Goal: Task Accomplishment & Management: Manage account settings

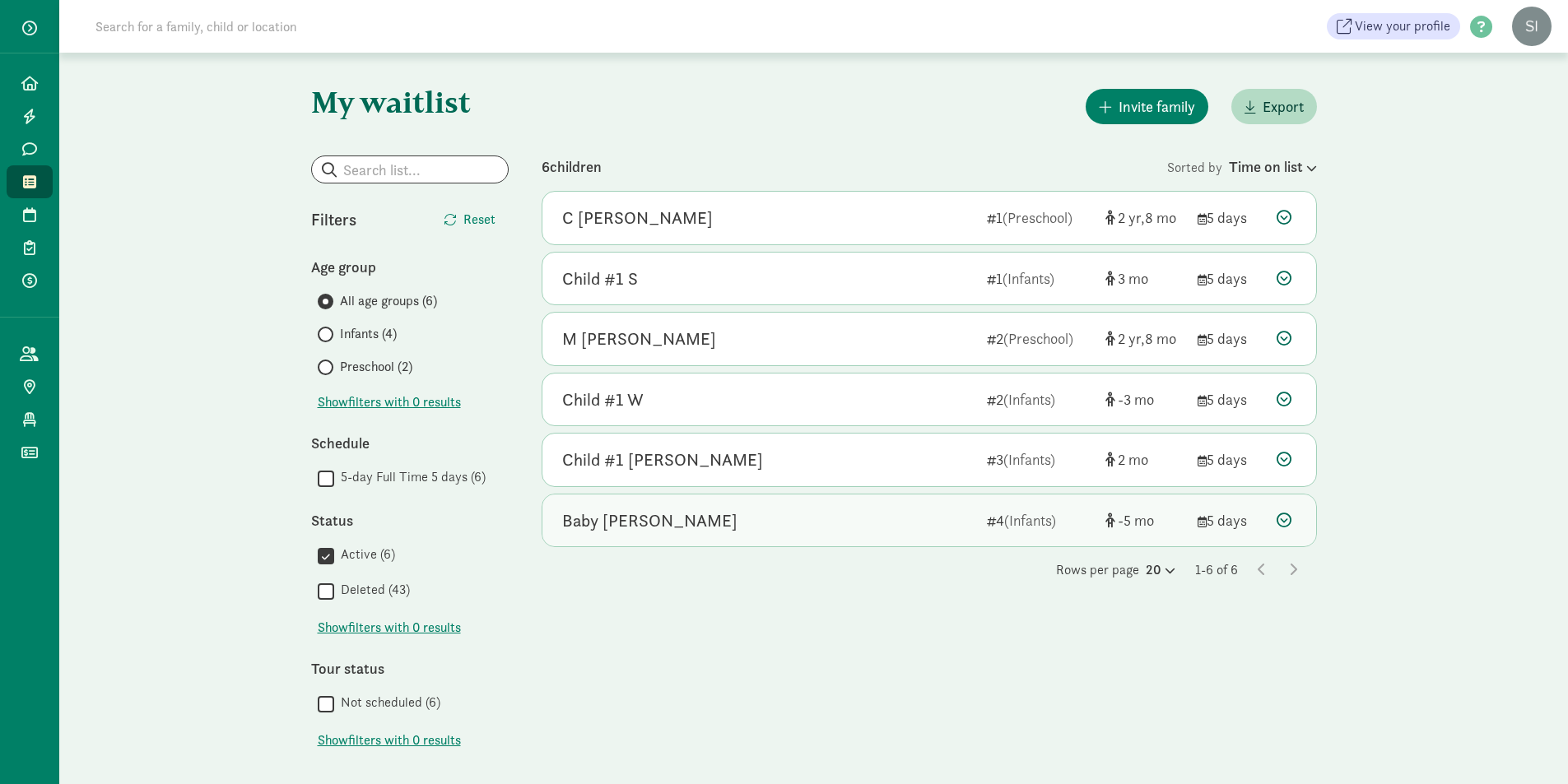
click at [828, 517] on div "Baby [PERSON_NAME]" at bounding box center [768, 520] width 411 height 26
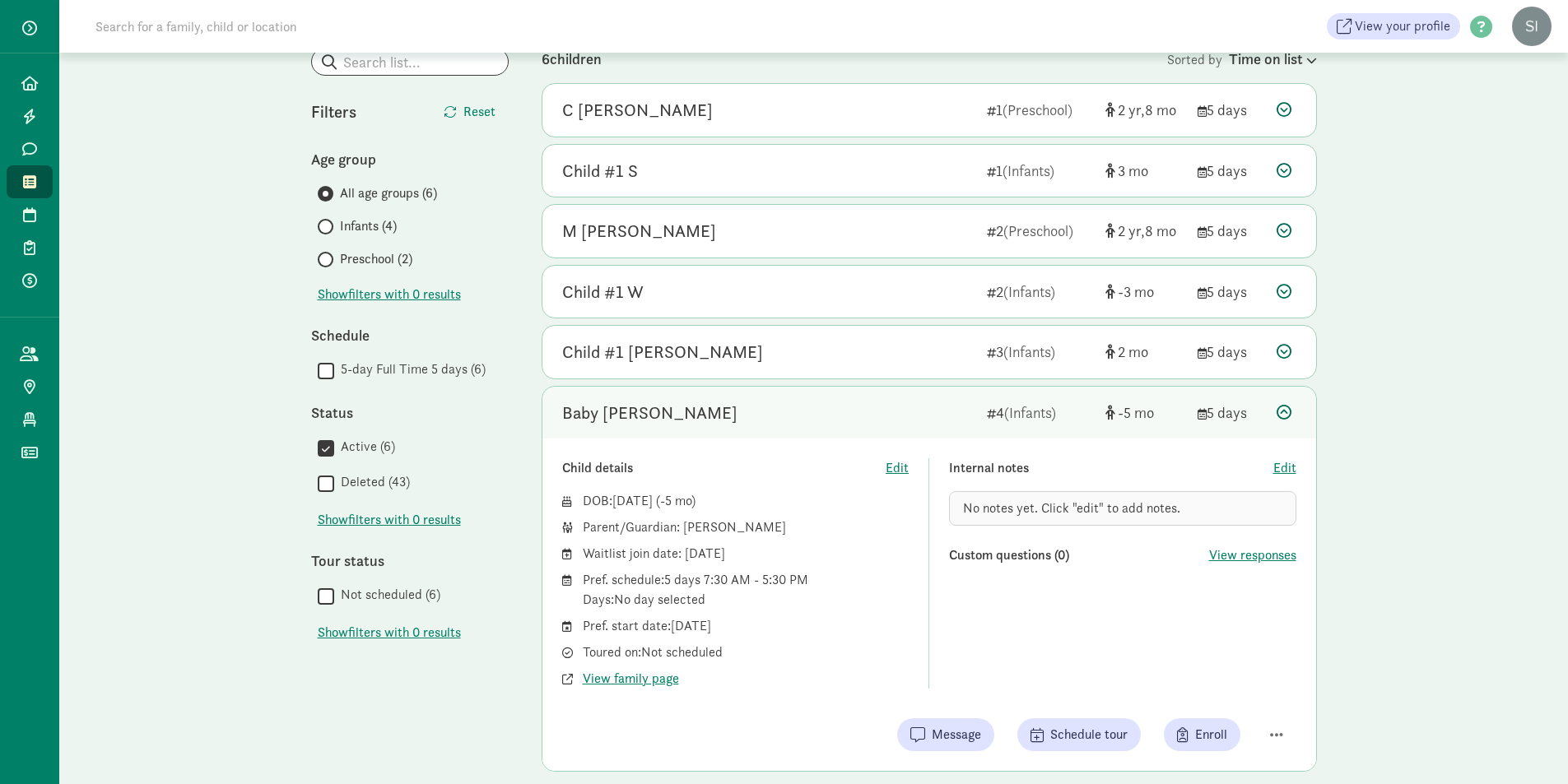
scroll to position [79, 0]
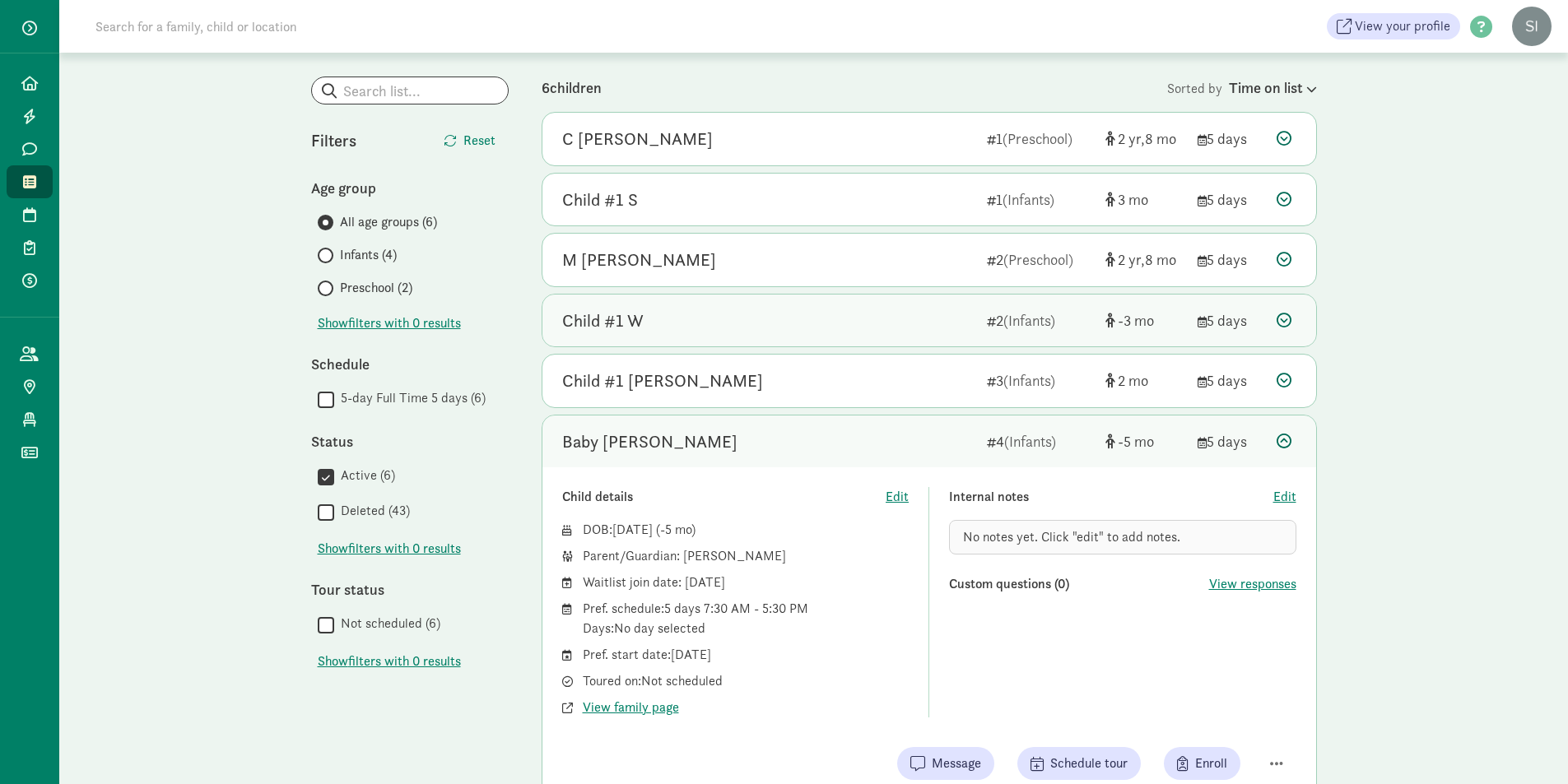
click at [807, 319] on div "Child #1 W" at bounding box center [768, 321] width 411 height 26
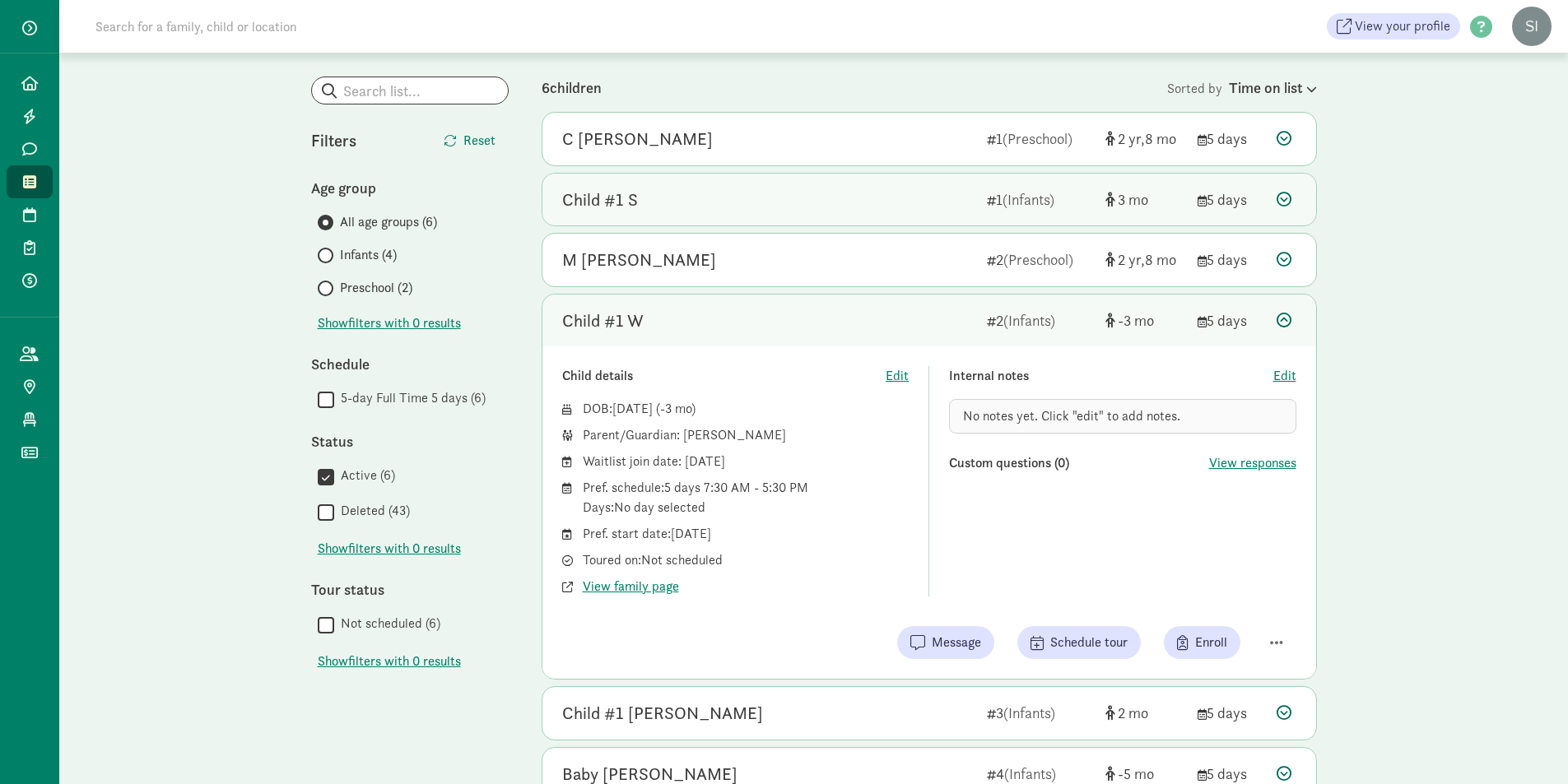
click at [656, 207] on div "Child #1 S" at bounding box center [768, 200] width 411 height 26
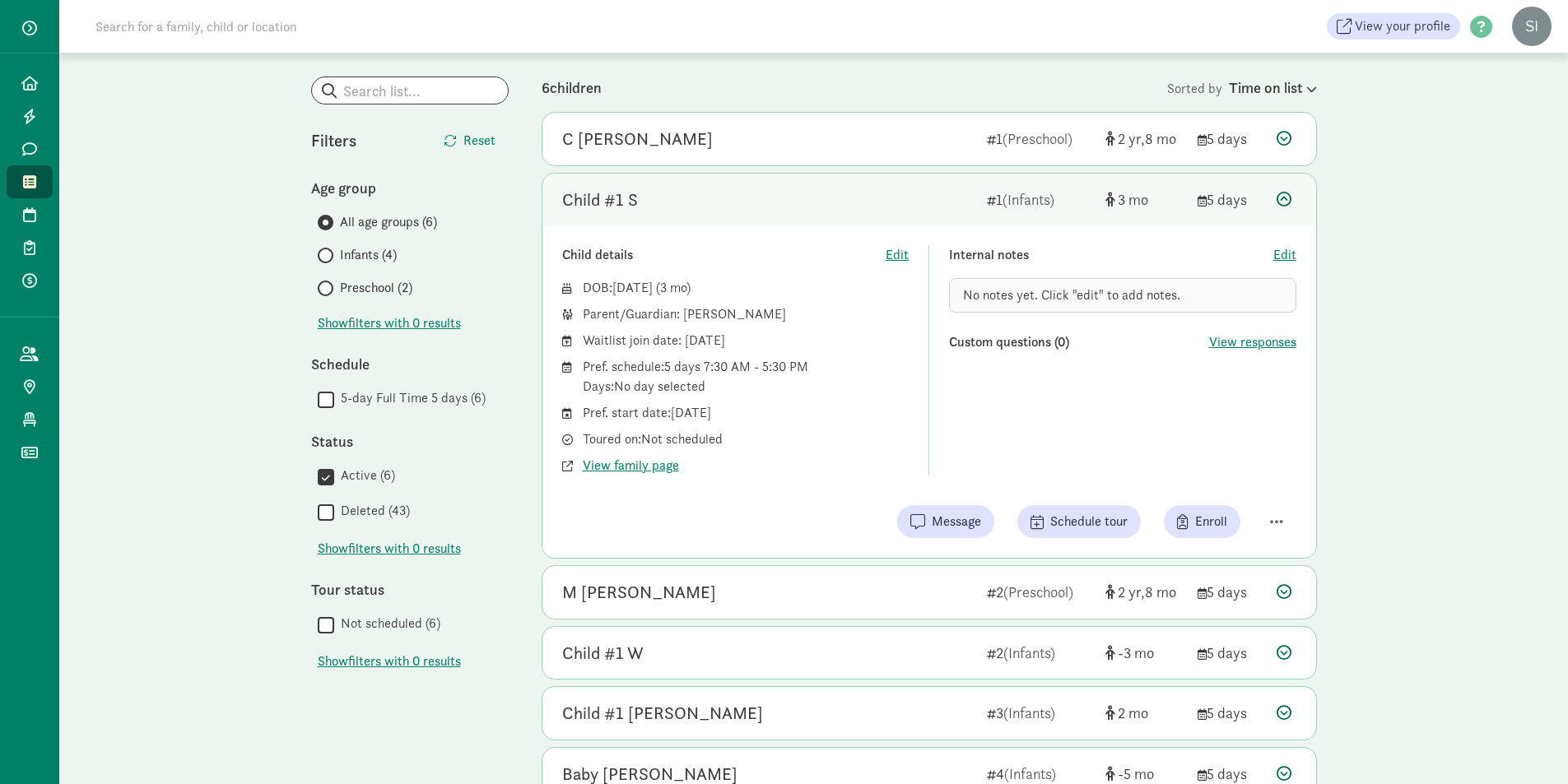
click at [1283, 206] on icon at bounding box center [1283, 199] width 14 height 14
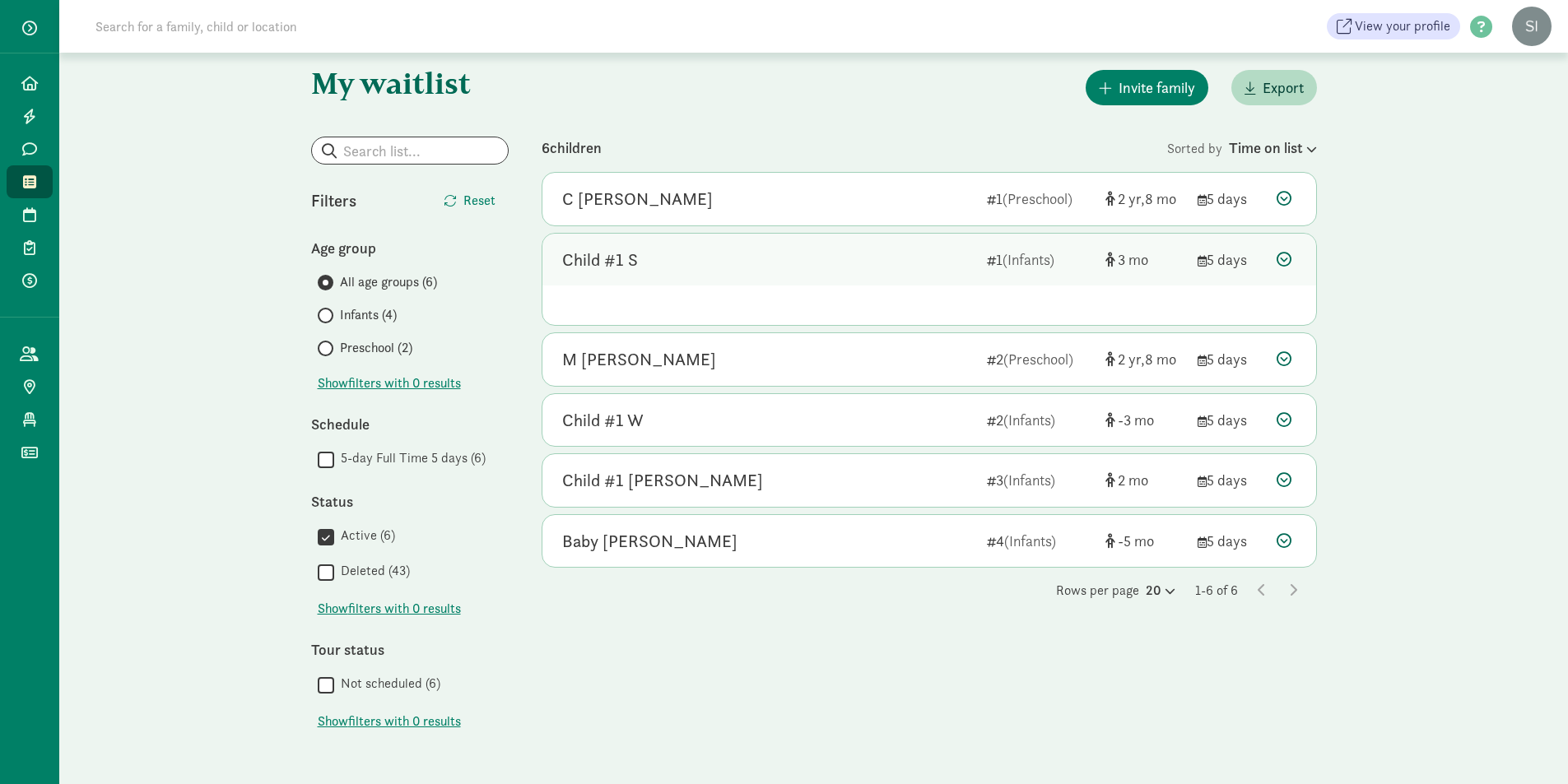
scroll to position [19, 0]
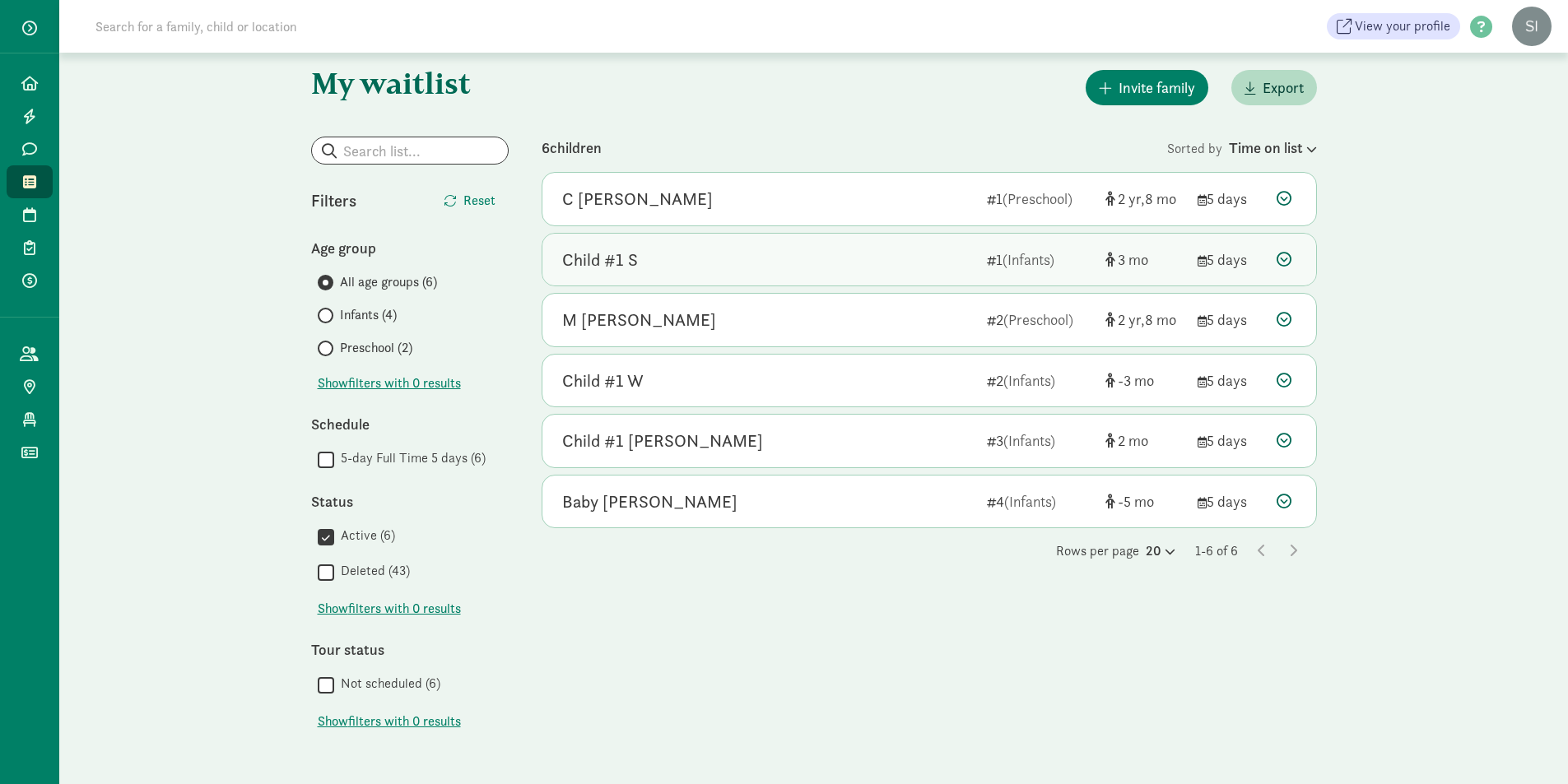
click at [1286, 263] on icon at bounding box center [1283, 259] width 14 height 14
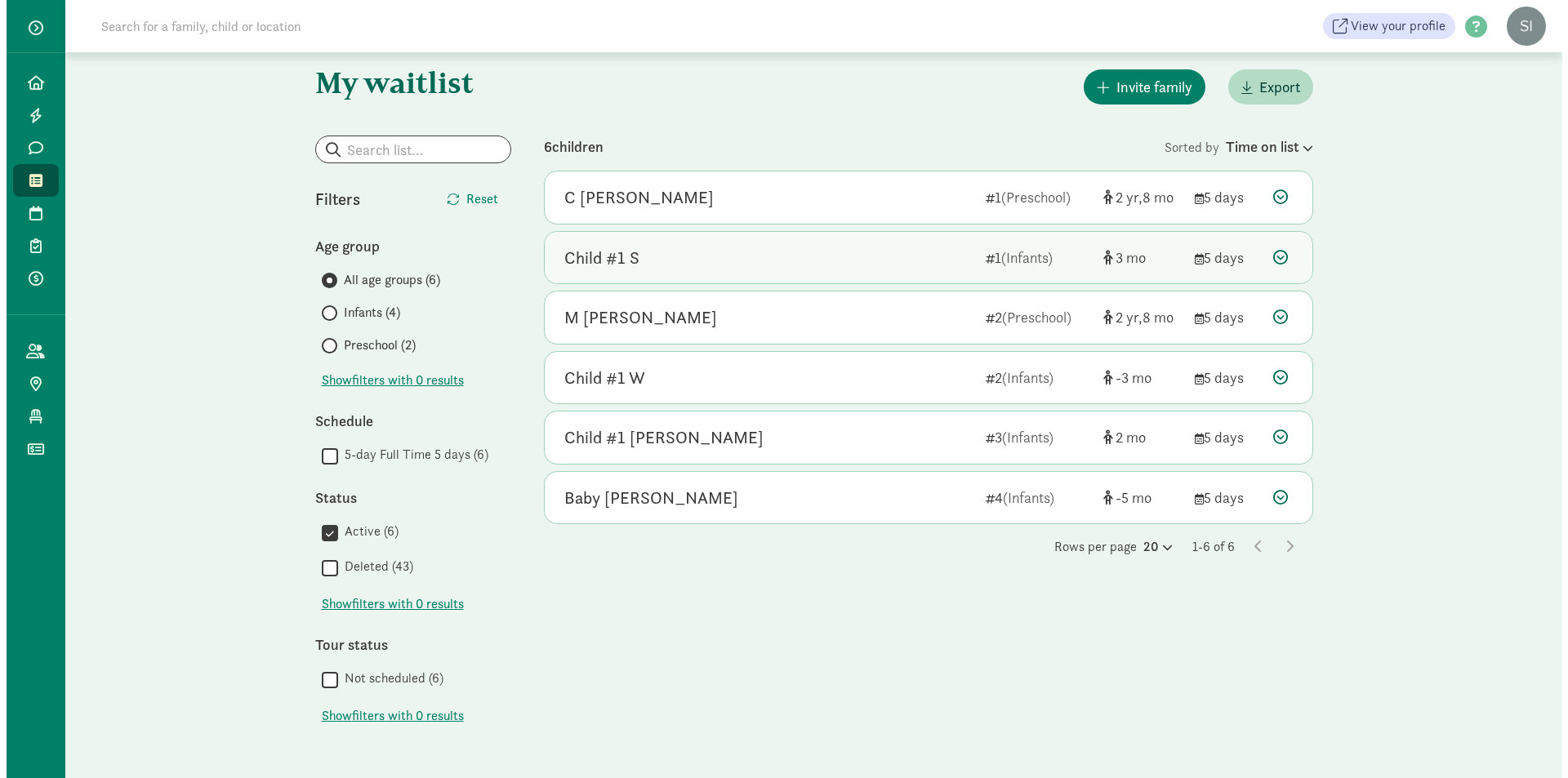
scroll to position [79, 0]
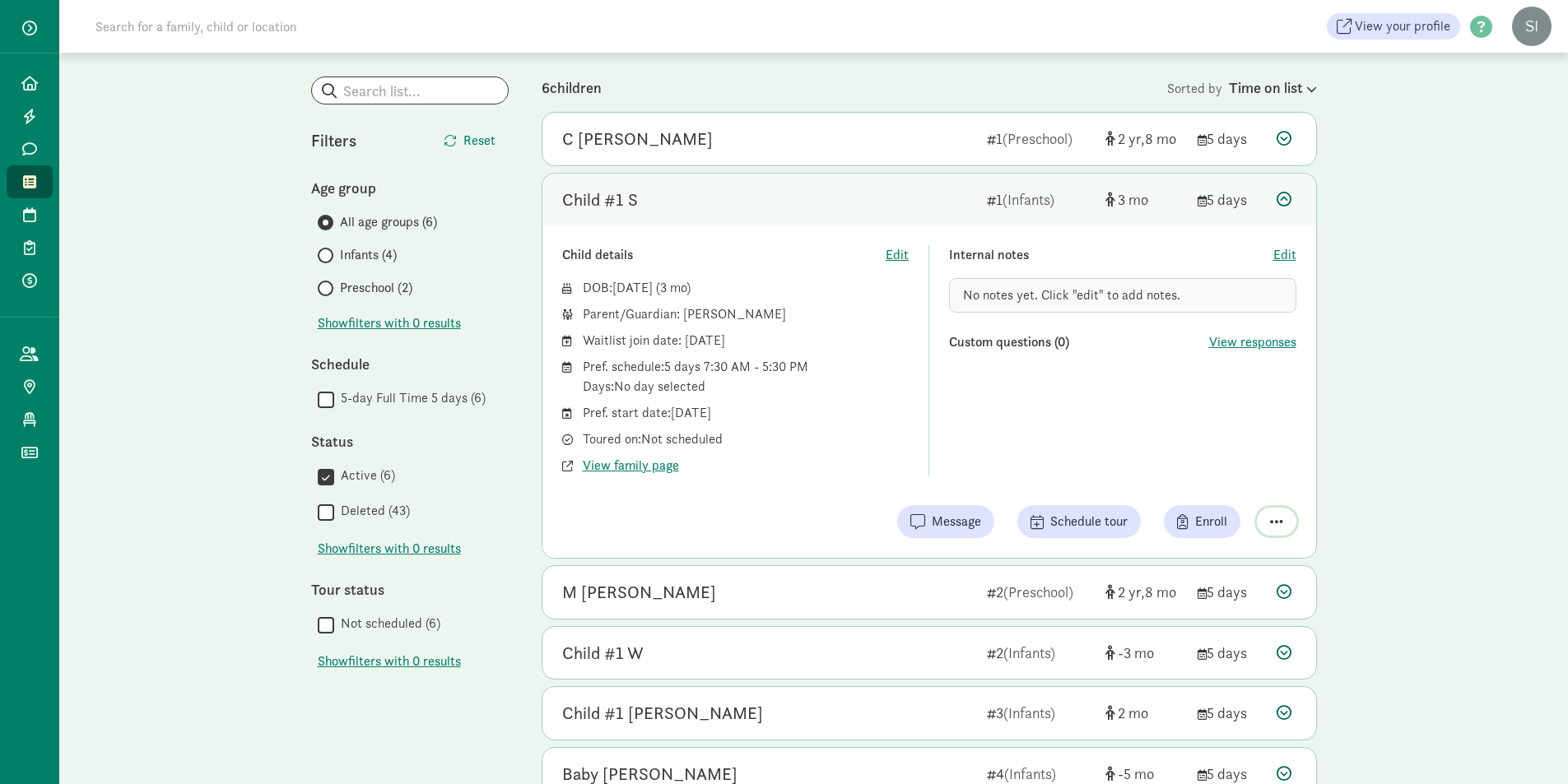
click at [1283, 526] on button "button" at bounding box center [1276, 521] width 40 height 28
click at [1251, 477] on div "Remove from list" at bounding box center [1218, 480] width 127 height 19
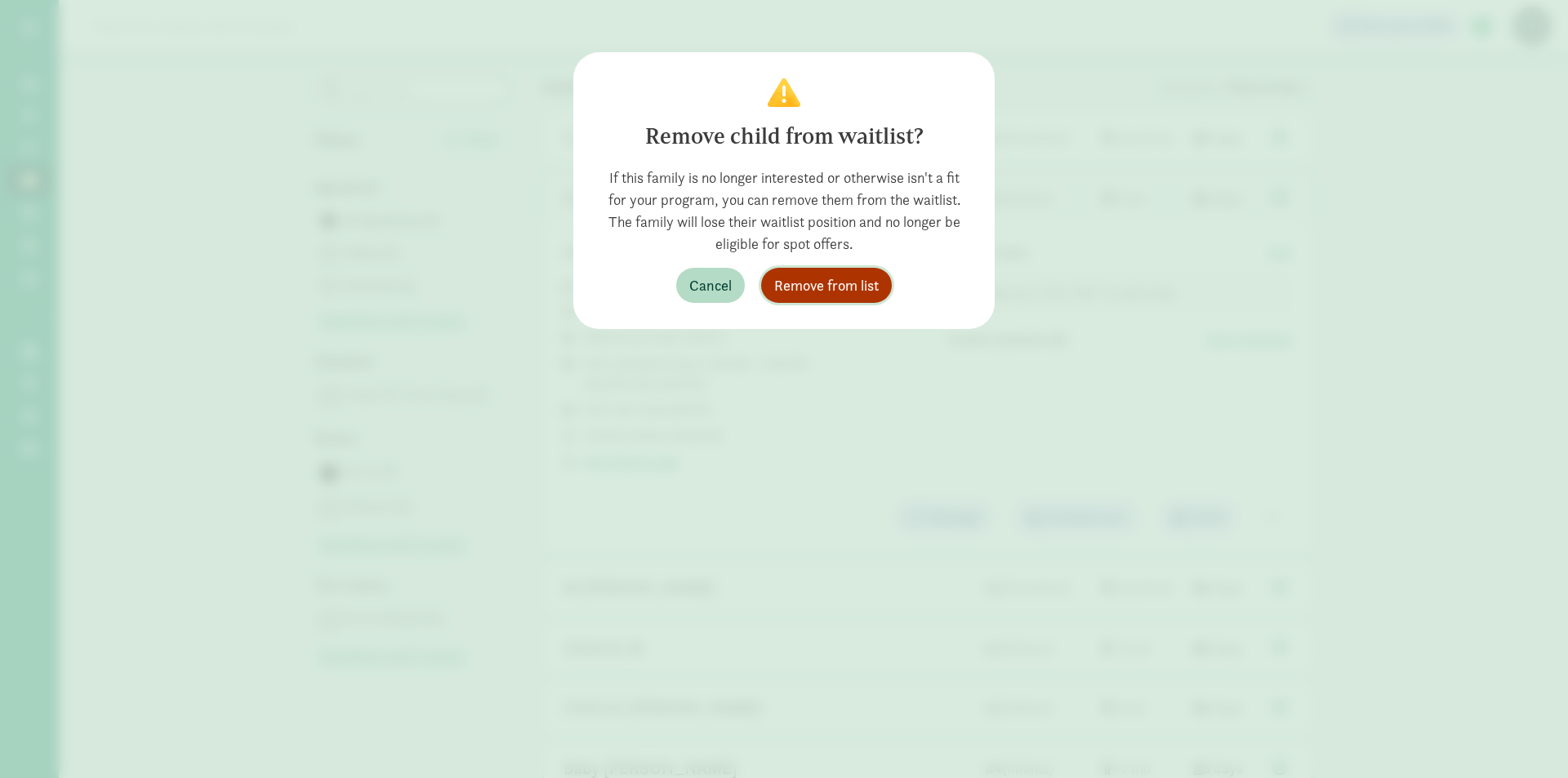
click at [828, 287] on span "Remove from list" at bounding box center [826, 285] width 104 height 22
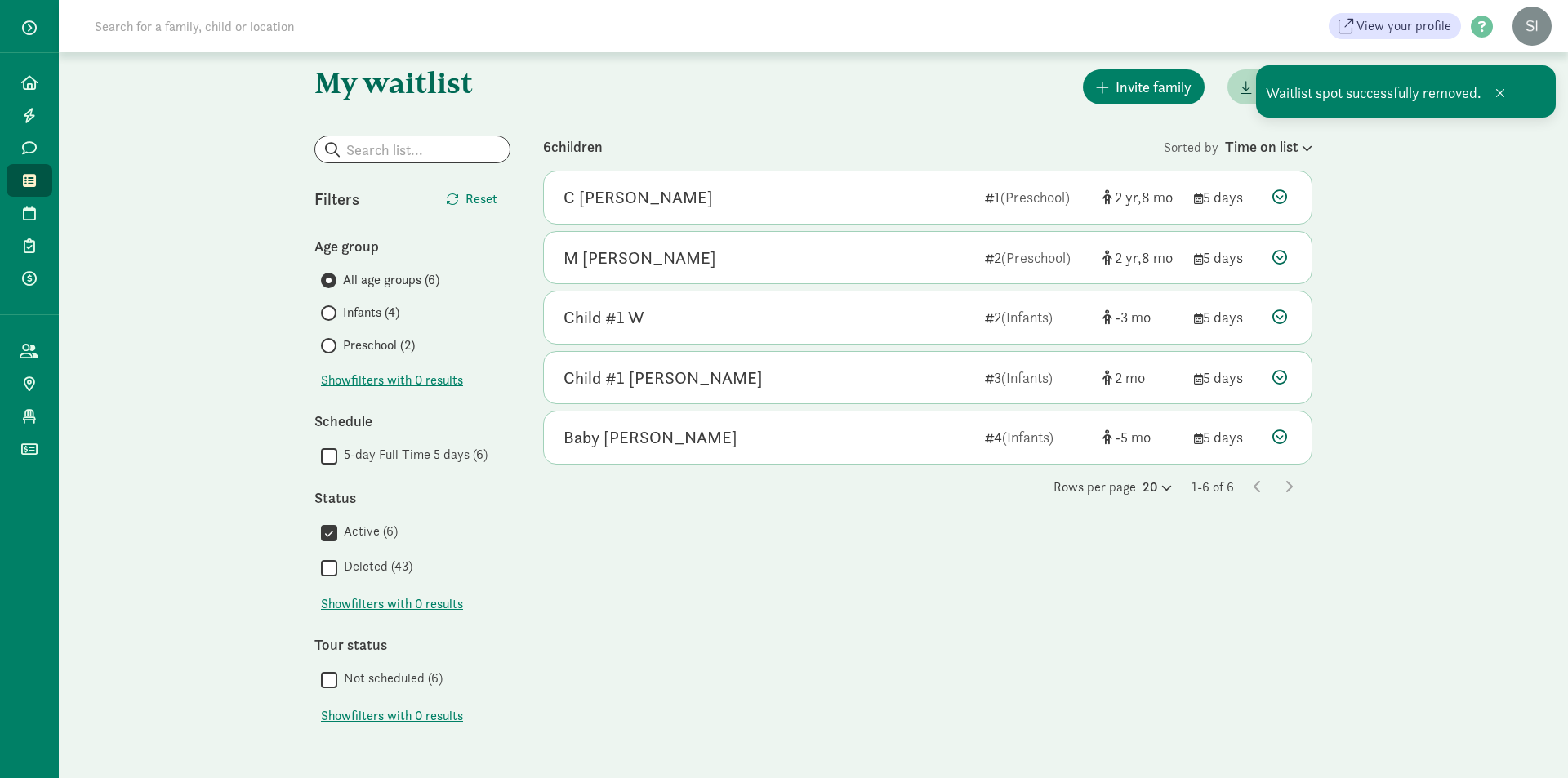
scroll to position [19, 0]
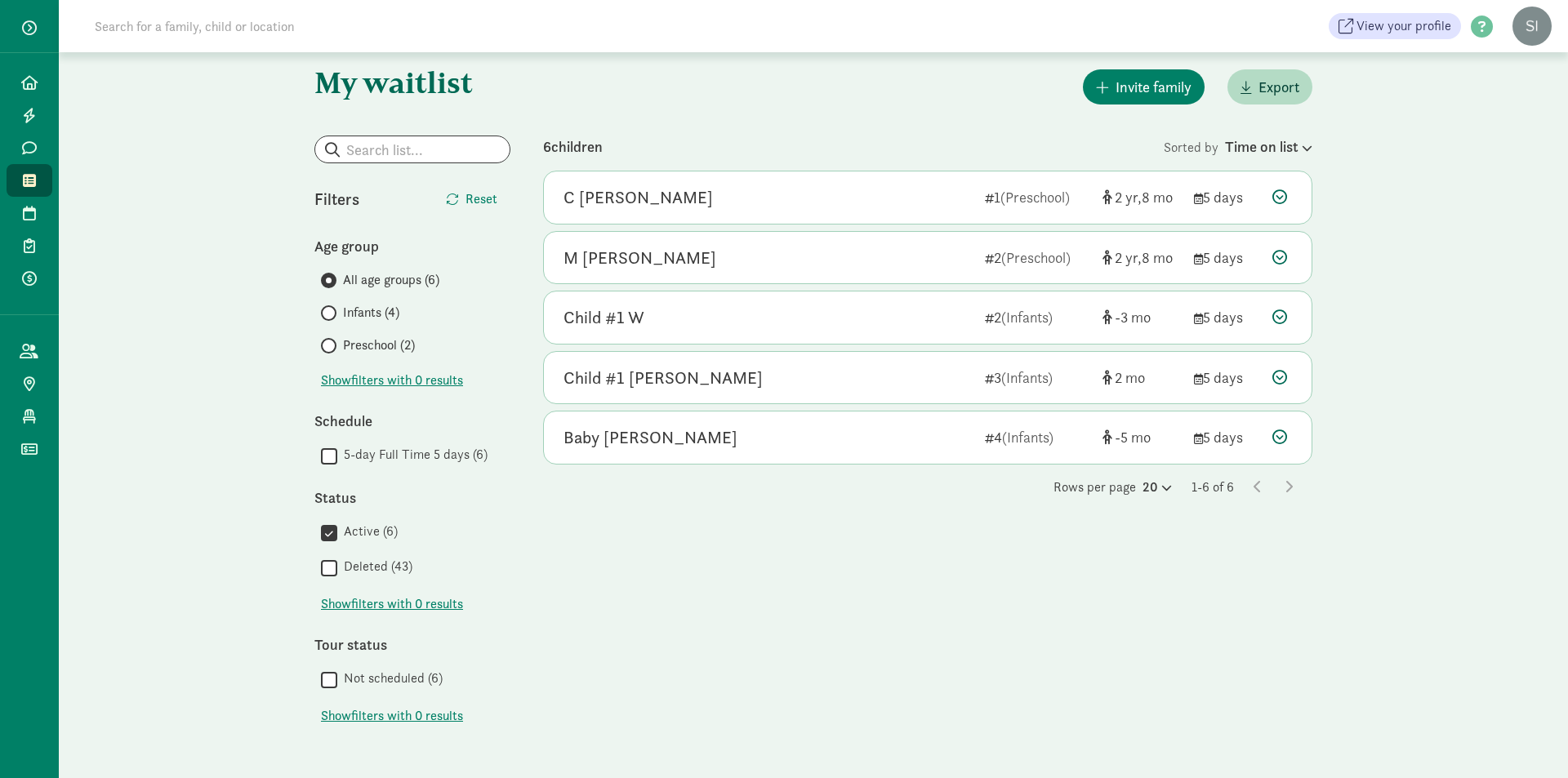
click at [355, 313] on span "Infants (4)" at bounding box center [371, 312] width 57 height 19
click at [331, 313] on input "Infants (4)" at bounding box center [326, 312] width 11 height 11
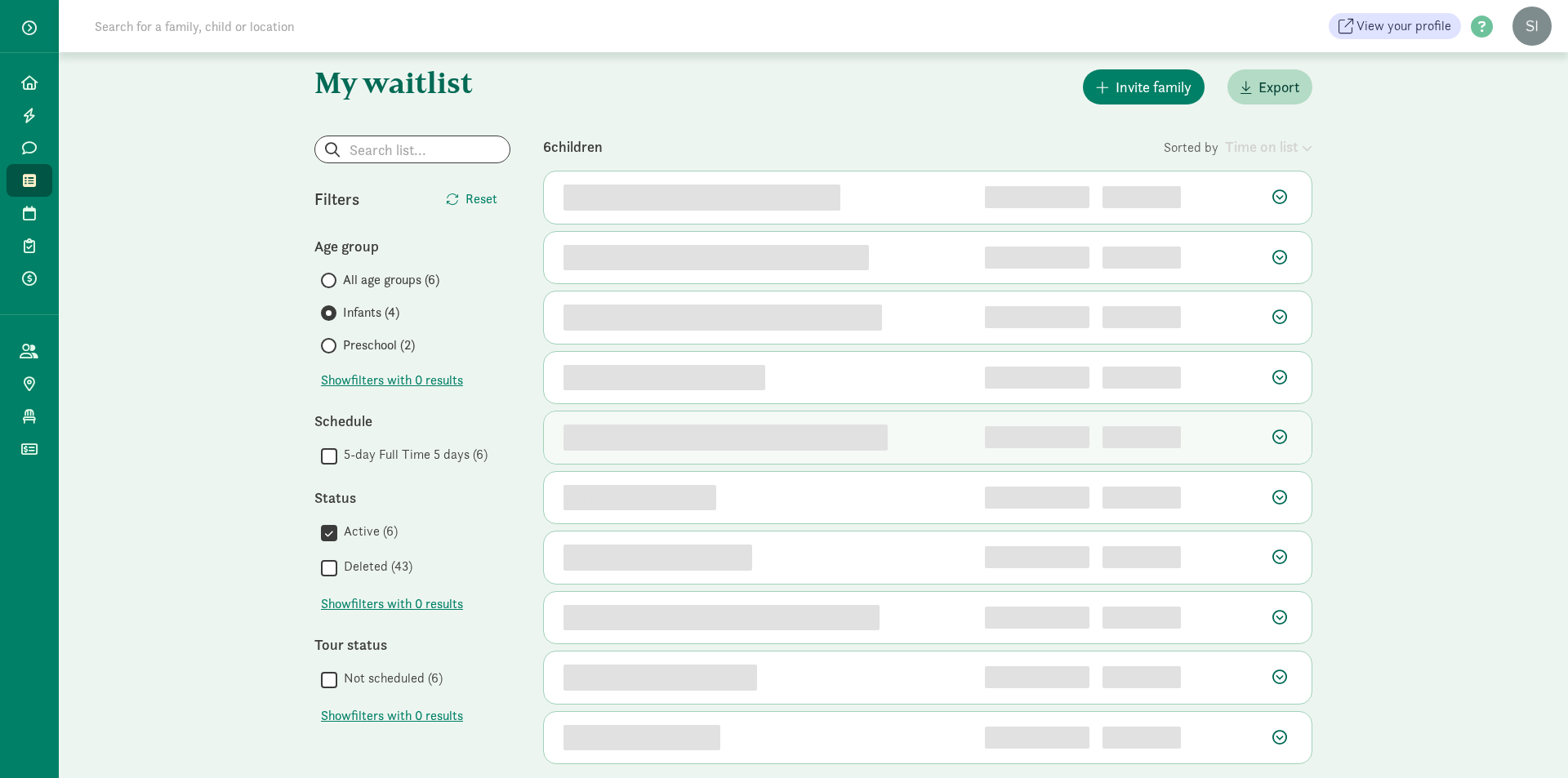
scroll to position [0, 0]
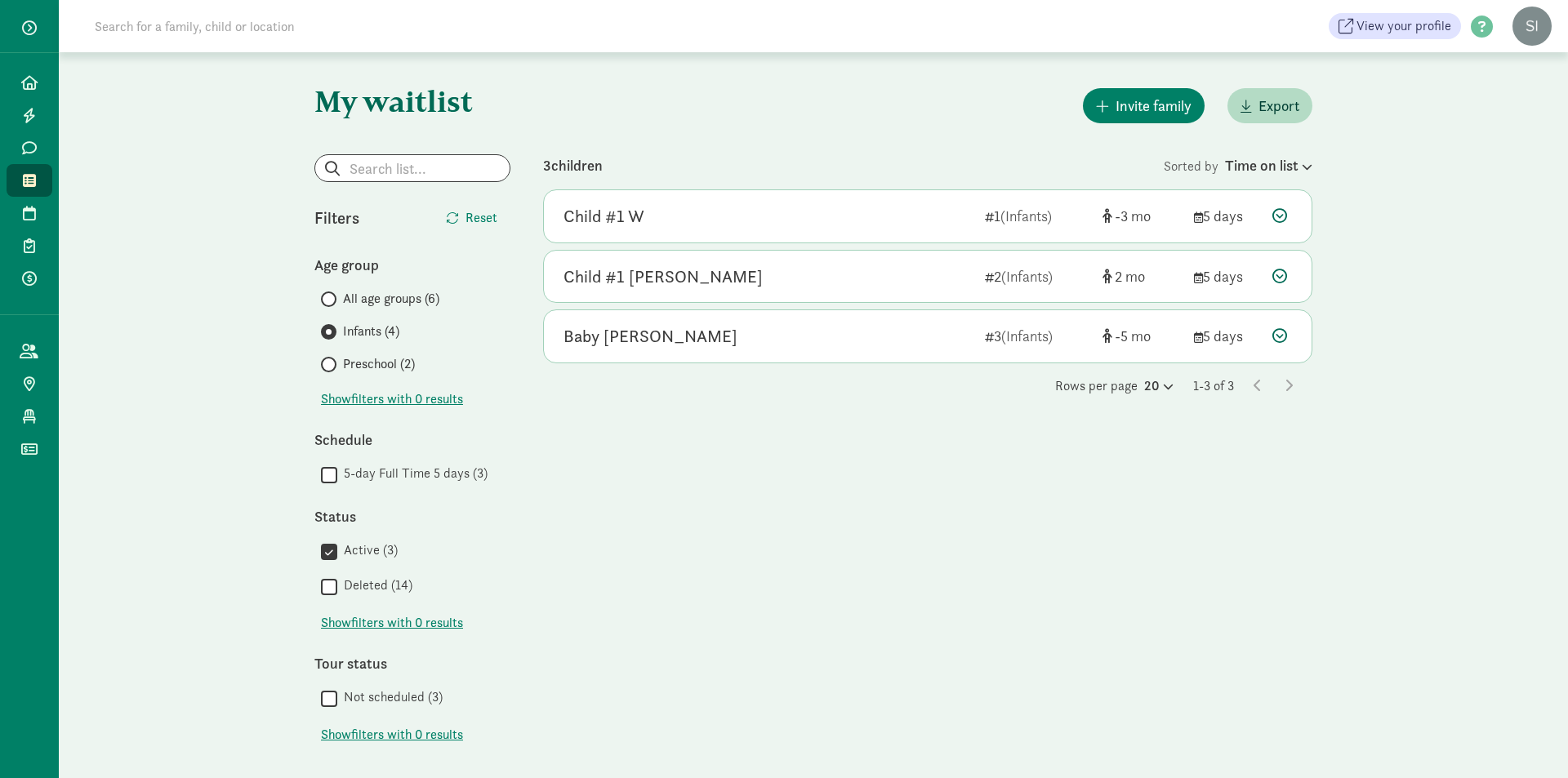
click at [408, 296] on span "All age groups (6)" at bounding box center [391, 299] width 97 height 19
click at [331, 296] on input "All age groups (6)" at bounding box center [326, 299] width 11 height 11
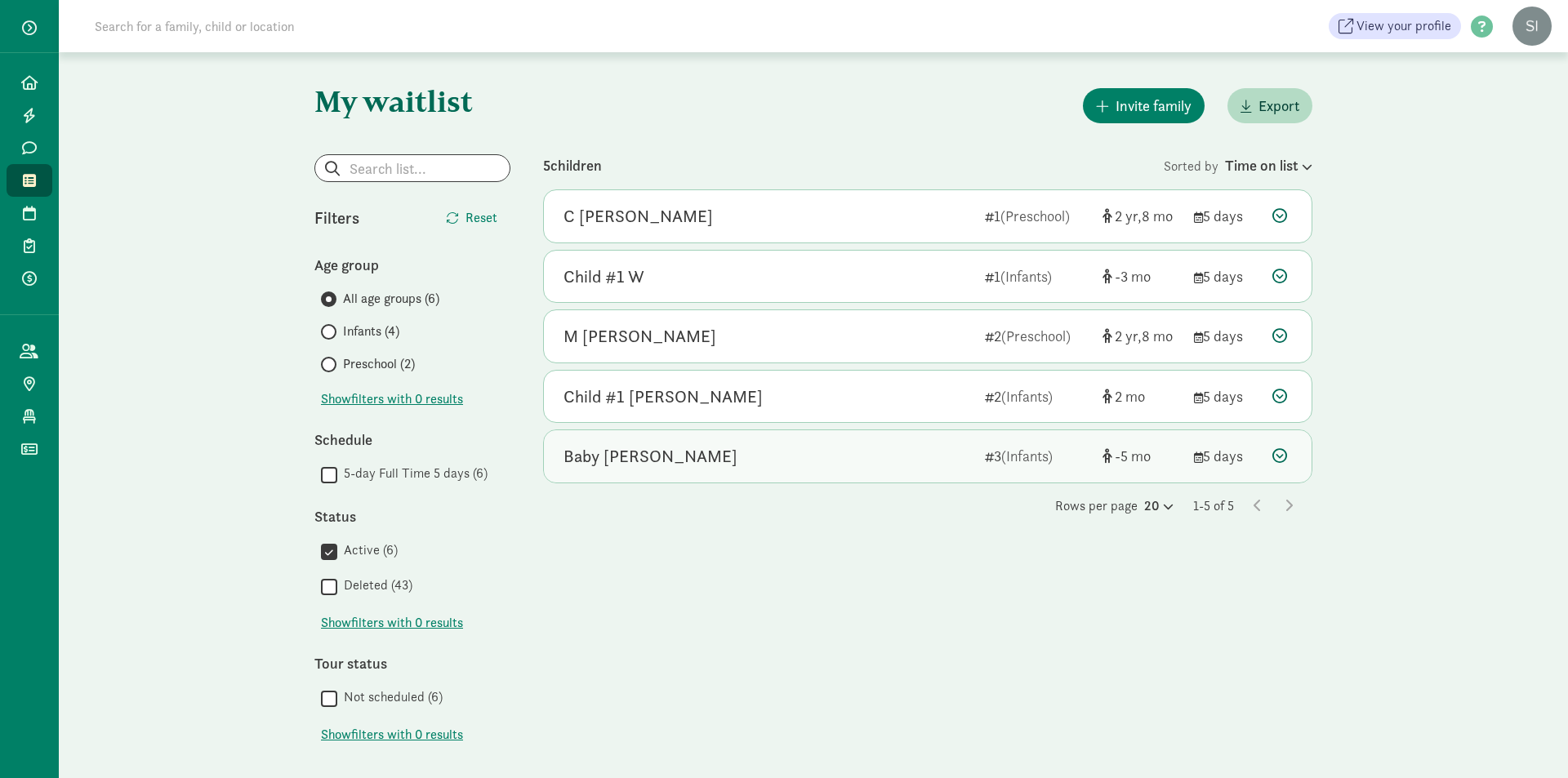
click at [659, 453] on div "Baby [PERSON_NAME]" at bounding box center [767, 456] width 408 height 26
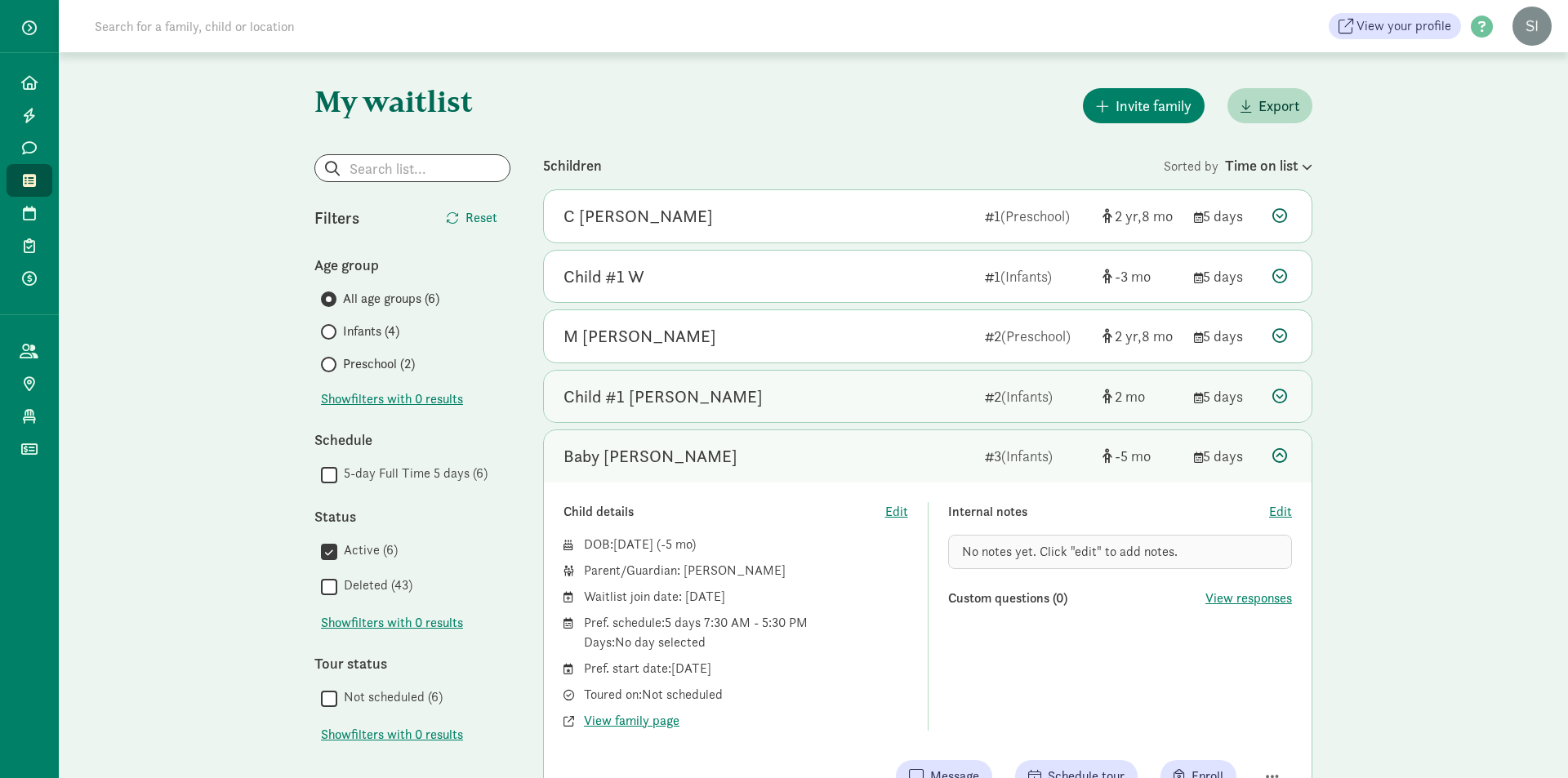
click at [687, 399] on div "Child #1 [PERSON_NAME]" at bounding box center [767, 397] width 408 height 26
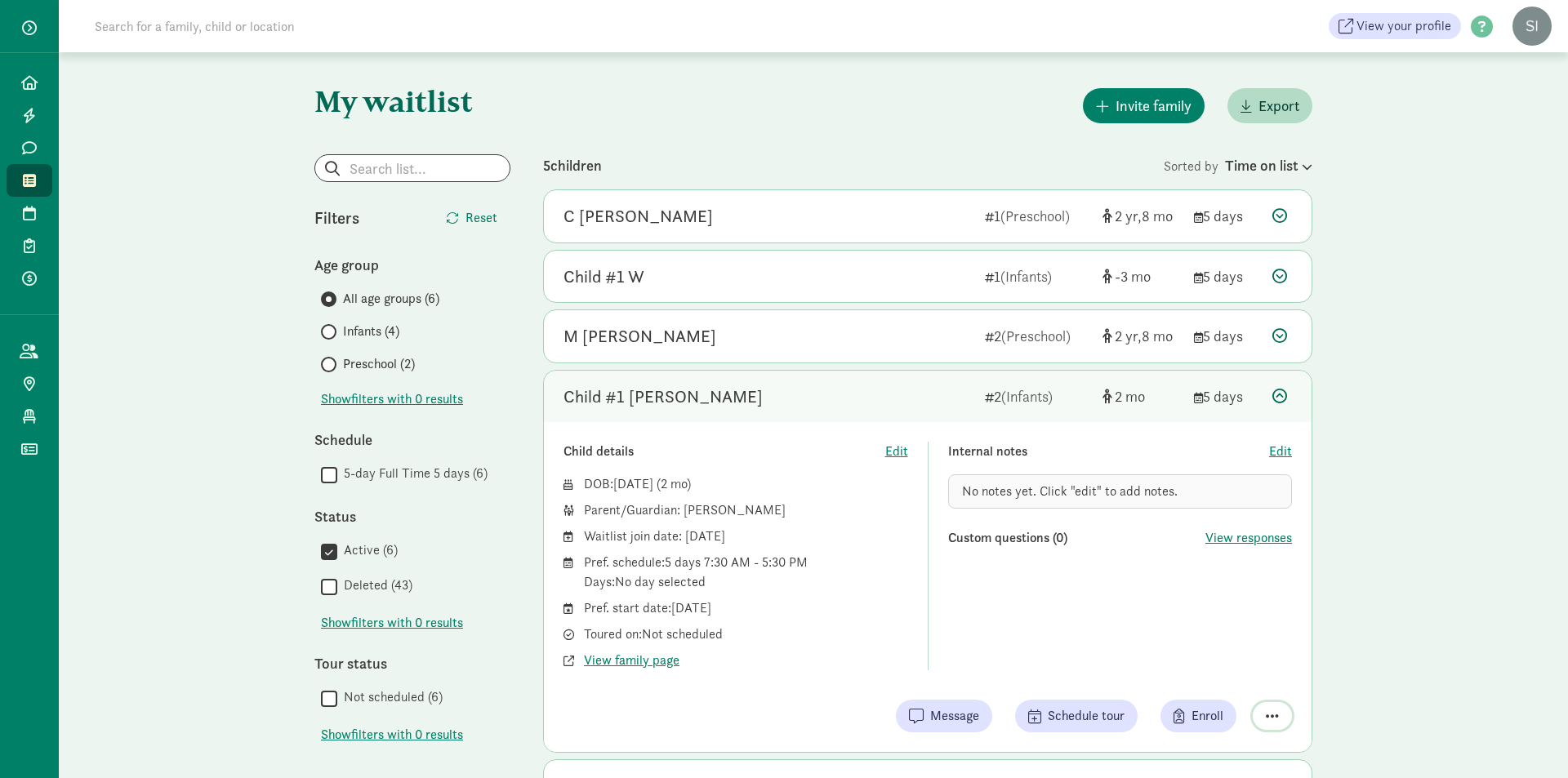
click at [1271, 719] on span "button" at bounding box center [1272, 716] width 13 height 14
click at [1236, 681] on div "Remove from list" at bounding box center [1215, 675] width 126 height 19
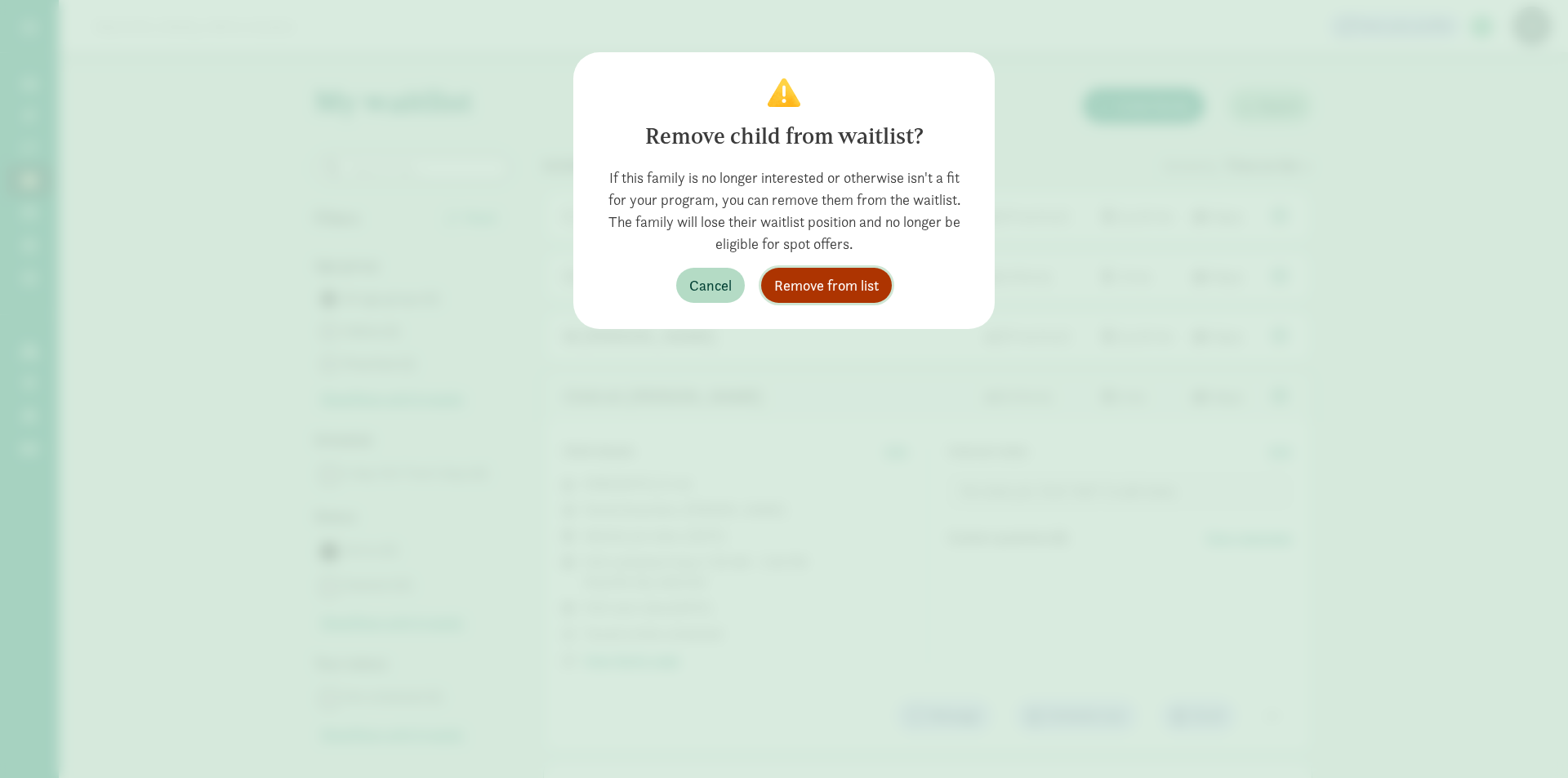
click at [844, 289] on span "Remove from list" at bounding box center [826, 285] width 104 height 22
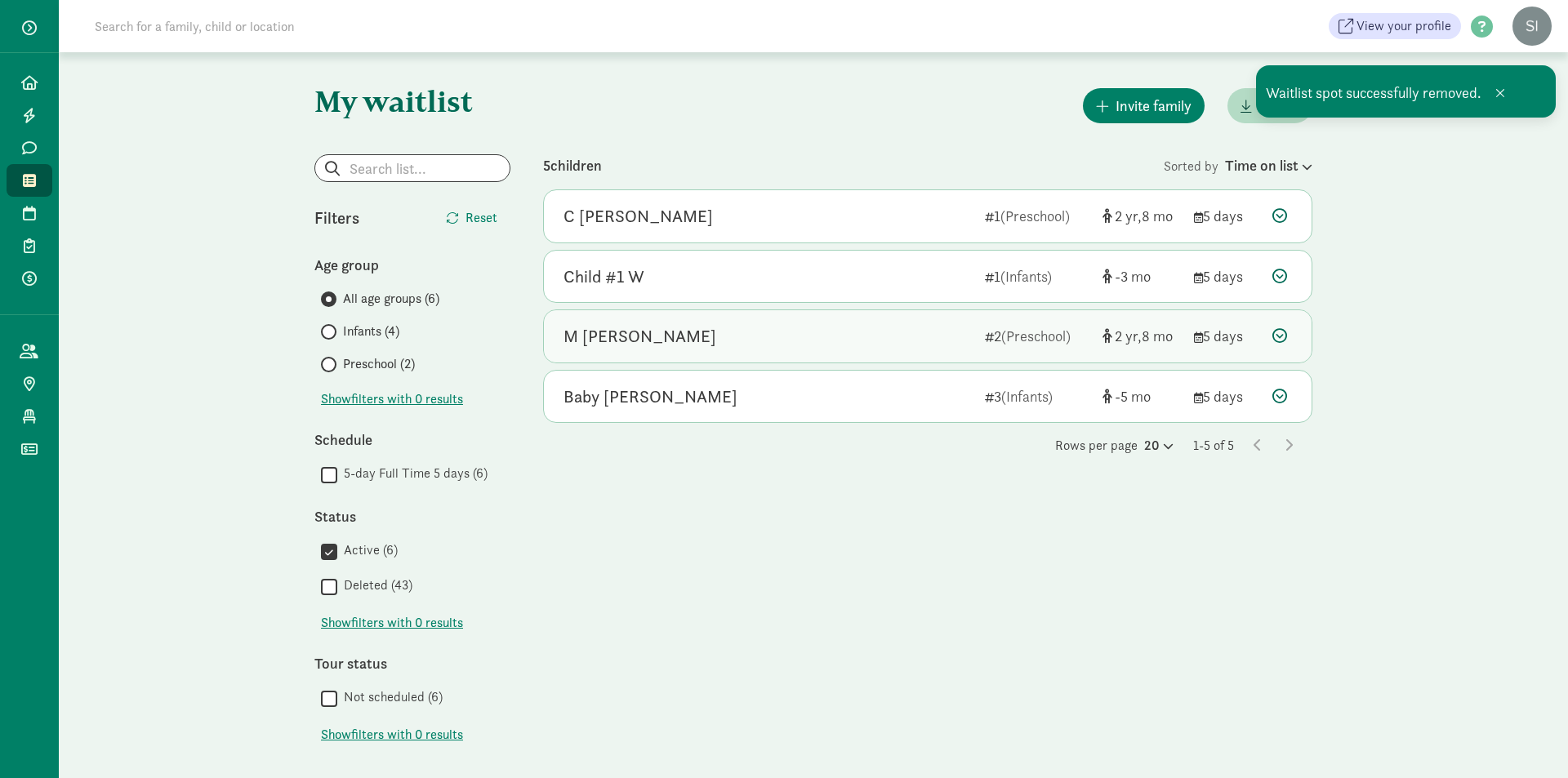
click at [920, 332] on div "M [PERSON_NAME]" at bounding box center [767, 336] width 408 height 26
